Goal: Task Accomplishment & Management: Complete application form

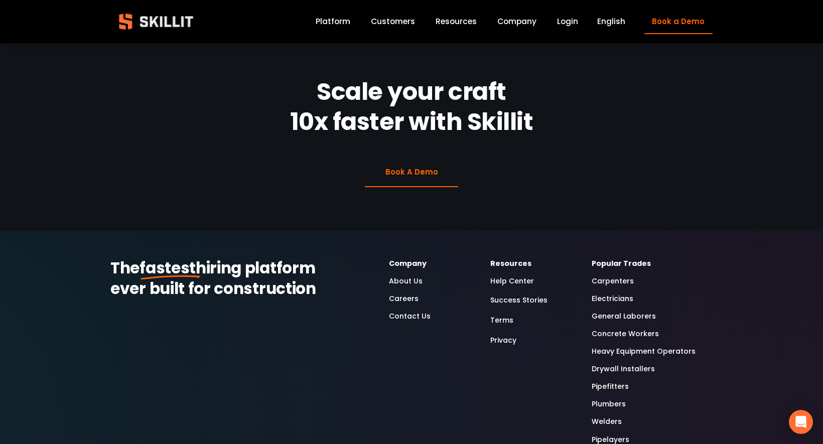
scroll to position [2600, 0]
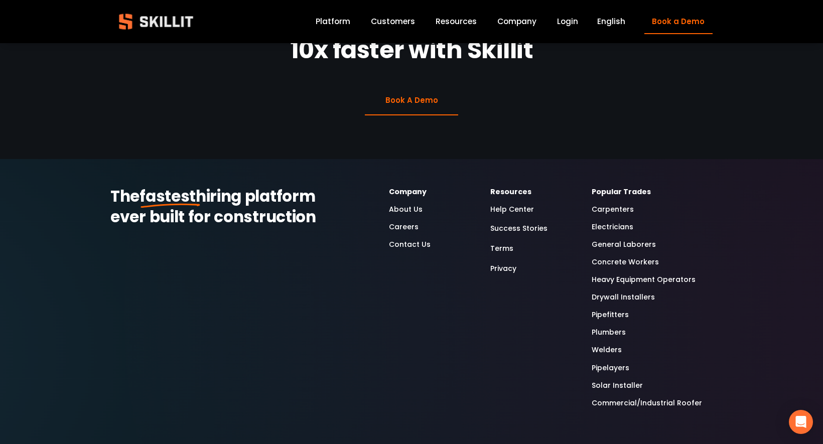
click at [605, 204] on link "Carpenters" at bounding box center [613, 210] width 42 height 12
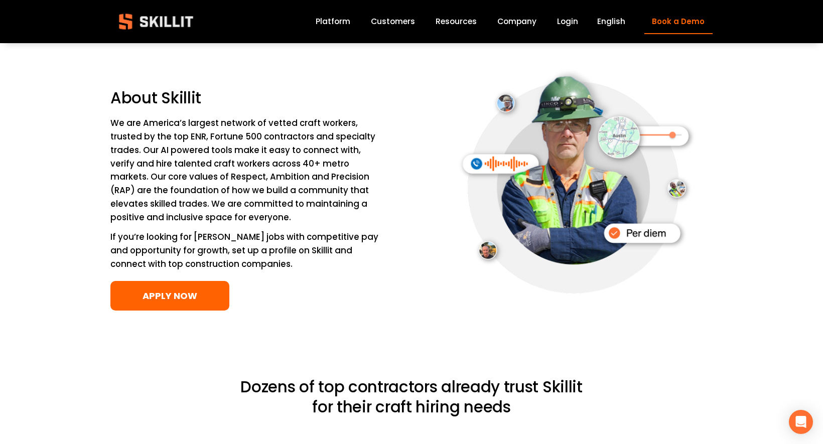
scroll to position [1527, 0]
click at [193, 297] on link "APPLY NOW" at bounding box center [169, 296] width 119 height 30
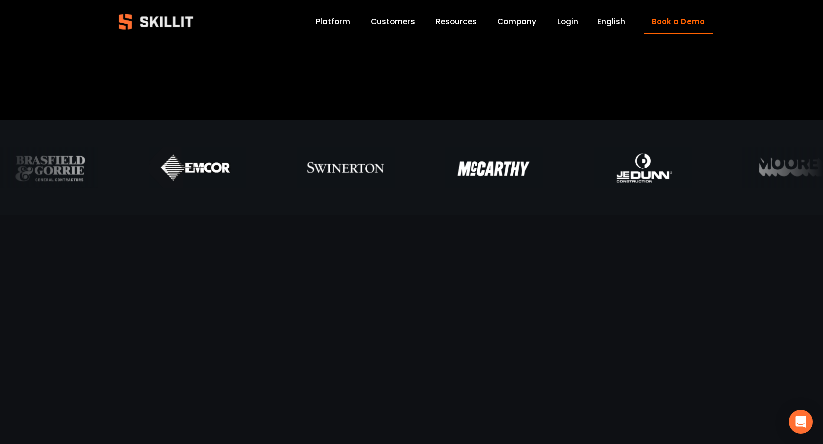
scroll to position [452, 0]
drag, startPoint x: 396, startPoint y: 184, endPoint x: 453, endPoint y: 184, distance: 57.2
drag, startPoint x: 470, startPoint y: 174, endPoint x: 355, endPoint y: 174, distance: 114.9
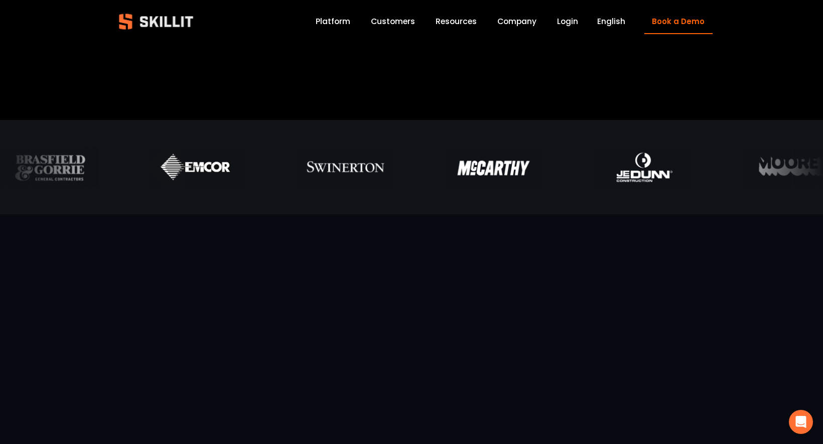
drag, startPoint x: 575, startPoint y: 144, endPoint x: 558, endPoint y: 206, distance: 64.9
click at [558, 205] on div at bounding box center [411, 167] width 823 height 94
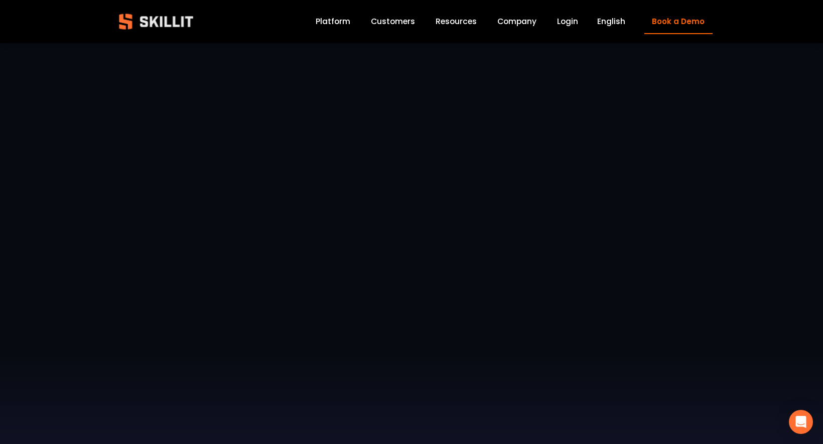
scroll to position [653, 0]
click at [390, 26] on link "Customers" at bounding box center [393, 22] width 44 height 14
